Goal: Transaction & Acquisition: Obtain resource

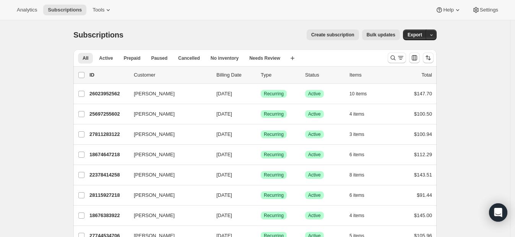
click at [390, 57] on div at bounding box center [411, 57] width 52 height 15
click at [394, 58] on icon "Search and filter results" at bounding box center [394, 58] width 8 height 8
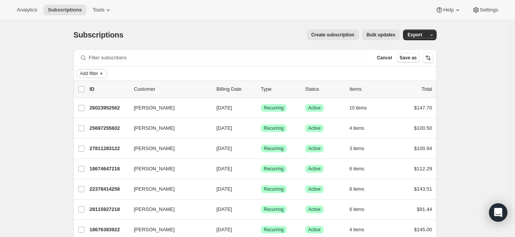
click at [103, 75] on icon "Add filter" at bounding box center [101, 73] width 6 height 6
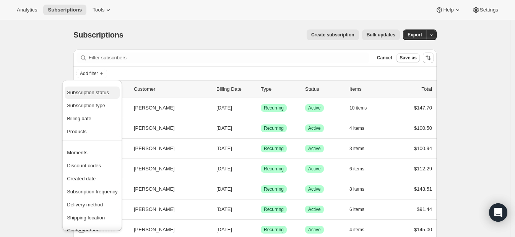
click at [85, 95] on span "Subscription status" at bounding box center [88, 93] width 42 height 6
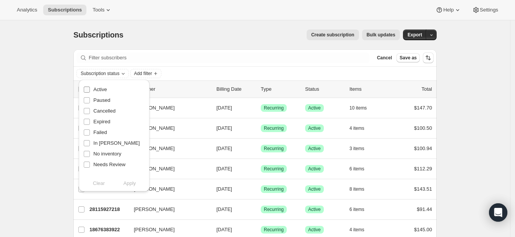
click at [88, 91] on input "Active" at bounding box center [87, 89] width 6 height 6
checkbox input "true"
click at [130, 184] on span "Apply" at bounding box center [130, 183] width 13 height 8
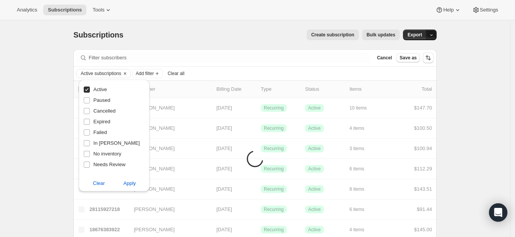
click at [432, 34] on icon "button" at bounding box center [431, 35] width 5 height 5
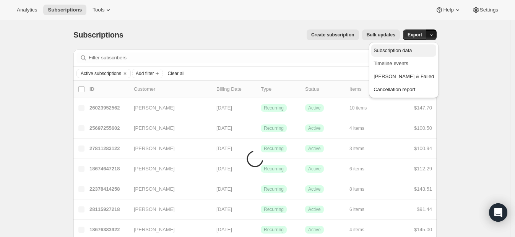
click at [410, 49] on span "Subscription data" at bounding box center [393, 50] width 38 height 6
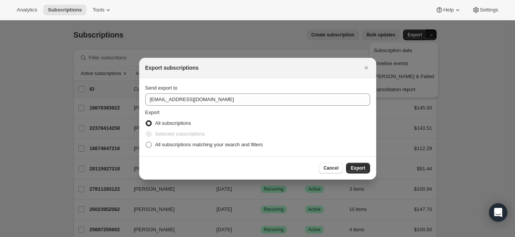
click at [184, 147] on span "All subscriptions matching your search and filters" at bounding box center [209, 145] width 108 height 8
click at [146, 142] on input "All subscriptions matching your search and filters" at bounding box center [146, 142] width 0 height 0
radio input "true"
click at [357, 166] on span "Export" at bounding box center [358, 168] width 15 height 6
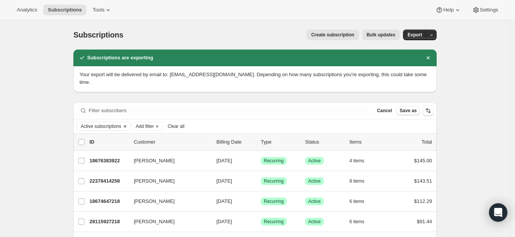
click at [110, 123] on span "Active subscriptions" at bounding box center [101, 126] width 41 height 6
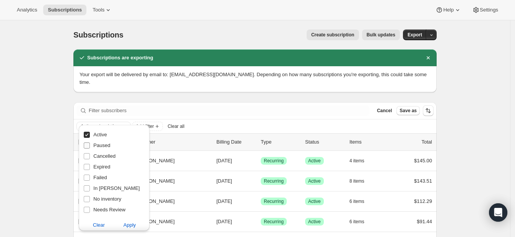
click at [90, 145] on label "Paused" at bounding box center [96, 145] width 27 height 11
click at [90, 145] on input "Paused" at bounding box center [87, 145] width 6 height 6
checkbox input "true"
click at [86, 135] on input "Active" at bounding box center [87, 135] width 6 height 6
checkbox input "false"
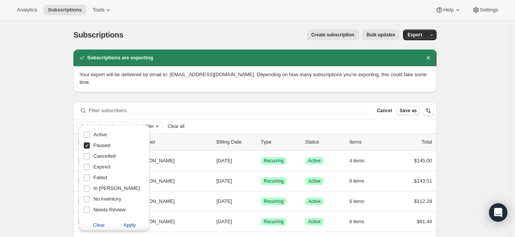
click at [126, 225] on span "Apply" at bounding box center [130, 225] width 13 height 8
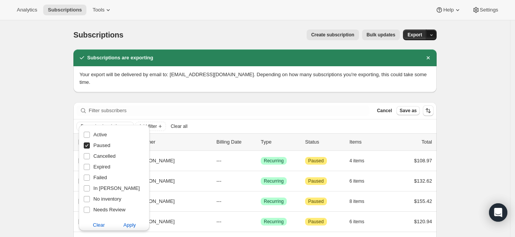
click at [437, 33] on button "button" at bounding box center [431, 34] width 11 height 11
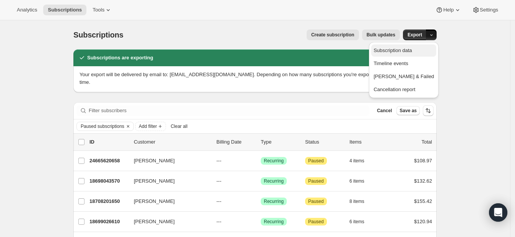
click at [412, 49] on span "Subscription data" at bounding box center [393, 50] width 38 height 6
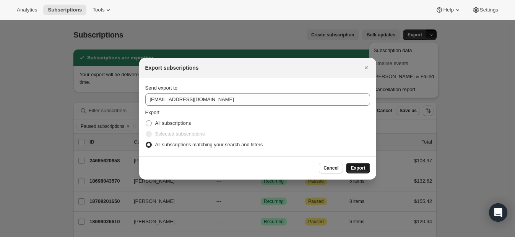
click at [356, 169] on span "Export" at bounding box center [358, 168] width 15 height 6
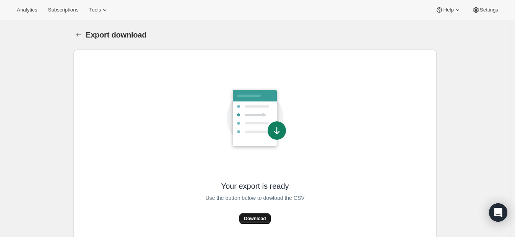
click at [259, 219] on span "Download" at bounding box center [255, 218] width 22 height 6
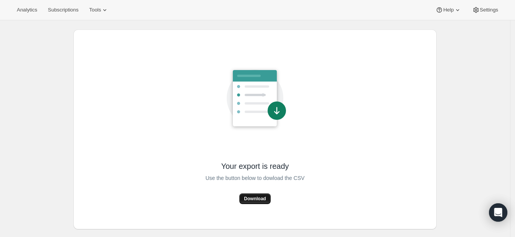
click at [258, 199] on span "Download" at bounding box center [255, 199] width 22 height 6
